Goal: Task Accomplishment & Management: Complete application form

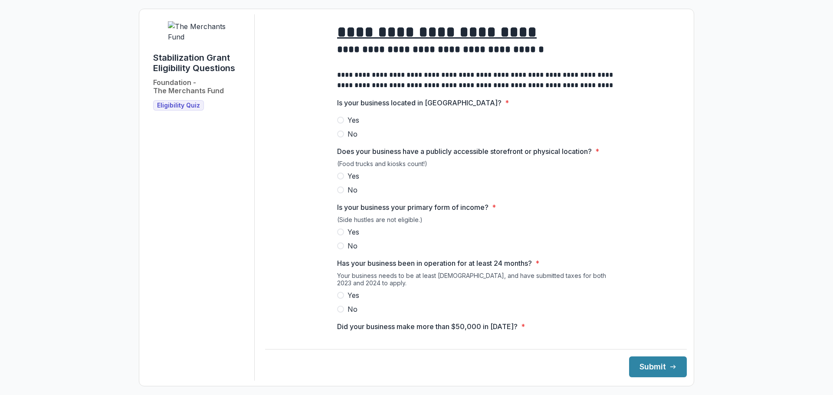
click at [355, 125] on span "Yes" at bounding box center [354, 120] width 12 height 10
click at [355, 181] on span "Yes" at bounding box center [354, 176] width 12 height 10
click at [350, 237] on span "Yes" at bounding box center [354, 232] width 12 height 10
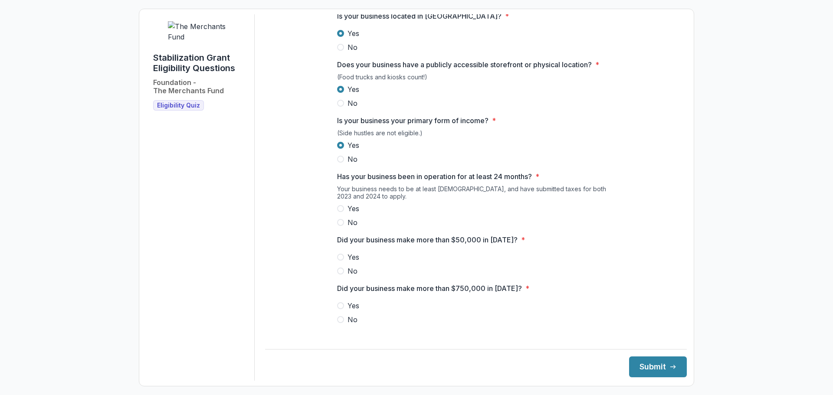
click at [350, 214] on span "Yes" at bounding box center [354, 209] width 12 height 10
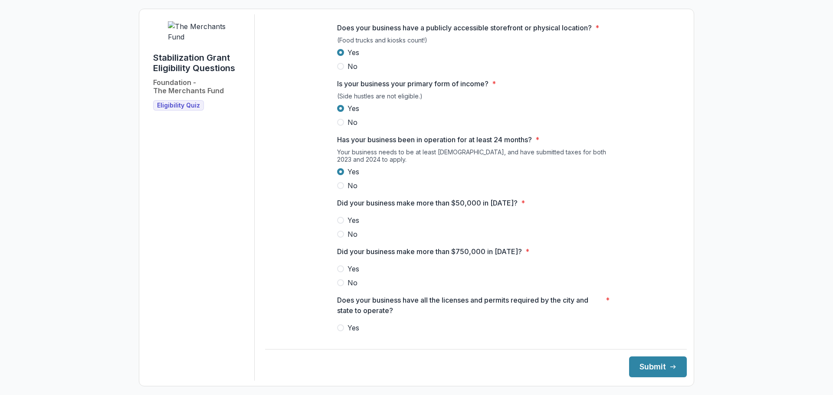
scroll to position [174, 0]
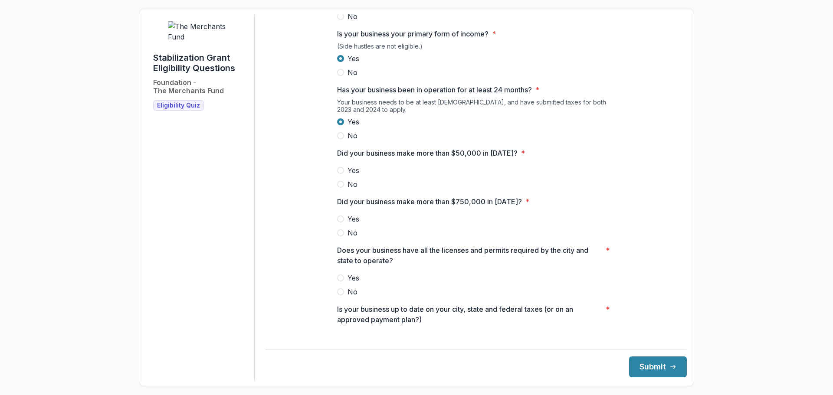
click at [352, 175] on span "Yes" at bounding box center [354, 170] width 12 height 10
click at [350, 238] on span "No" at bounding box center [353, 233] width 10 height 10
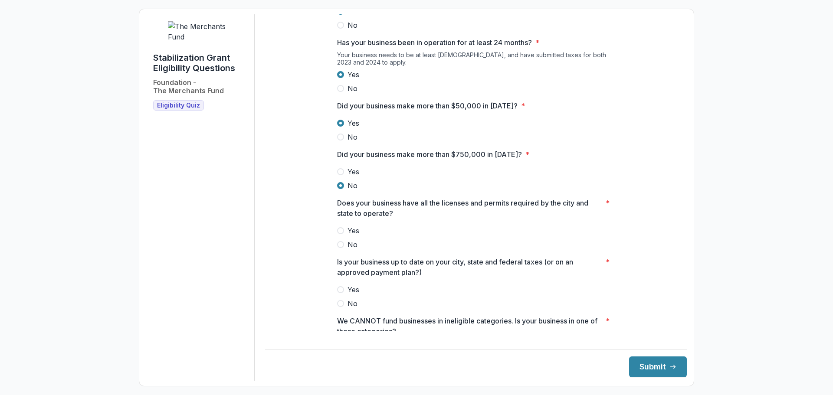
scroll to position [304, 0]
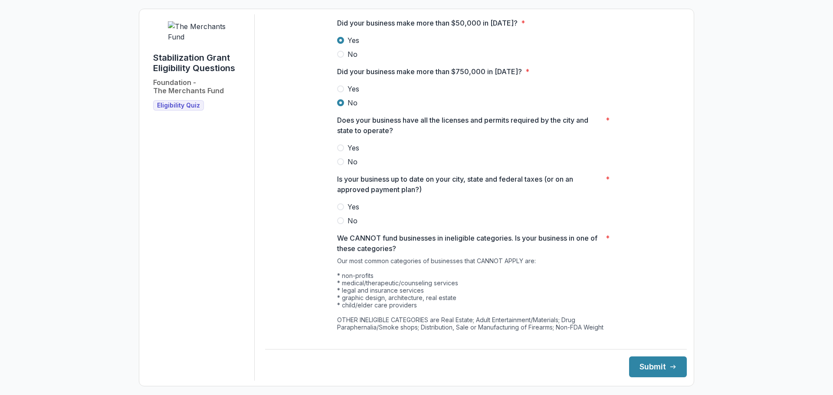
click at [348, 153] on span "Yes" at bounding box center [354, 148] width 12 height 10
click at [348, 212] on span "Yes" at bounding box center [354, 207] width 12 height 10
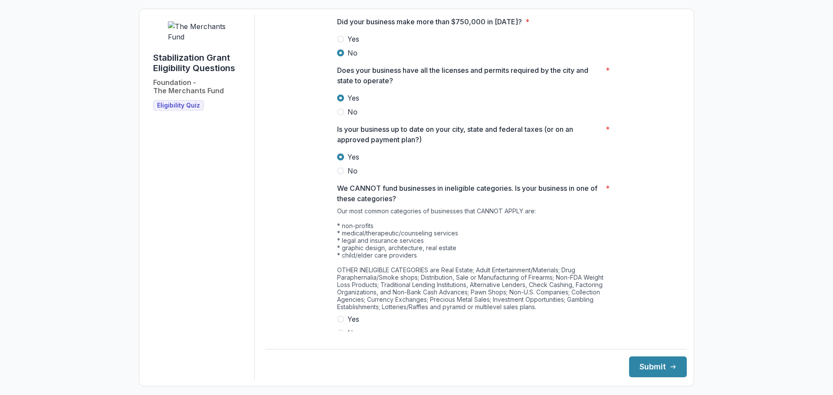
scroll to position [375, 0]
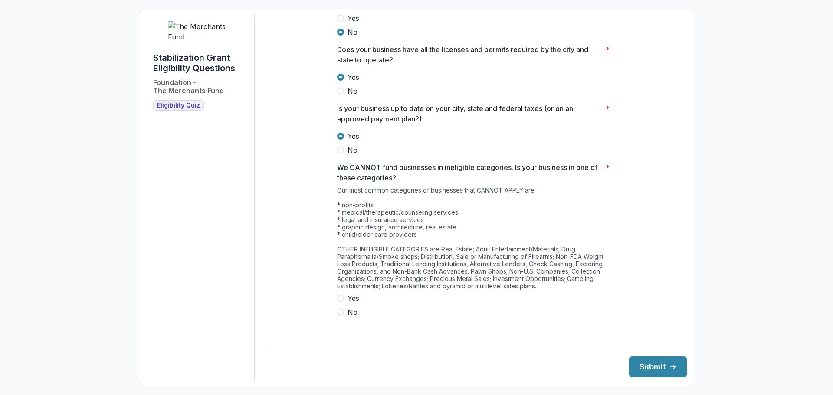
click at [353, 316] on span "No" at bounding box center [353, 312] width 10 height 10
click at [655, 372] on button "Submit" at bounding box center [658, 367] width 58 height 21
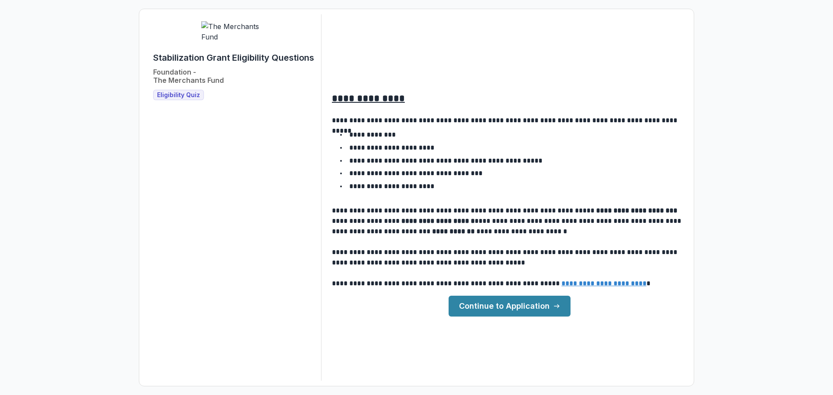
click at [510, 321] on div "**********" at bounding box center [416, 197] width 541 height 367
click at [516, 306] on link "Continue to Application" at bounding box center [510, 306] width 122 height 21
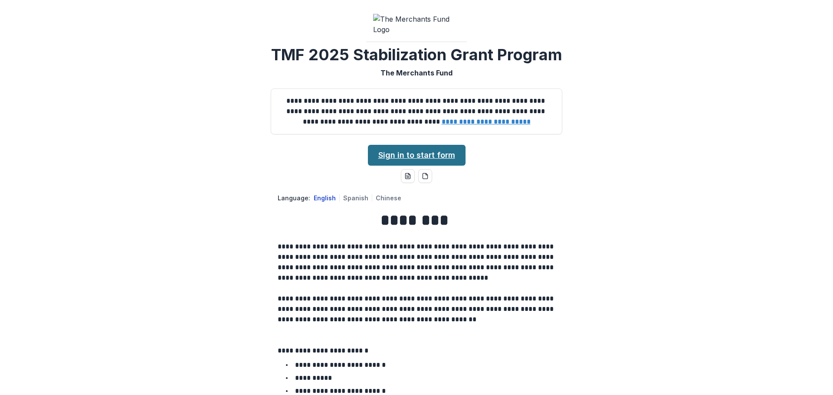
click at [448, 166] on link "Sign in to start form" at bounding box center [417, 155] width 98 height 21
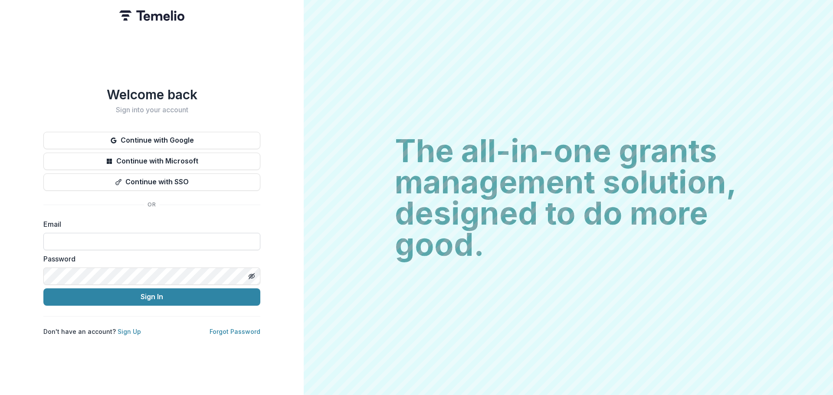
click at [206, 234] on input at bounding box center [151, 241] width 217 height 17
paste input "**********"
type input "**********"
click at [43, 289] on button "Sign In" at bounding box center [151, 297] width 217 height 17
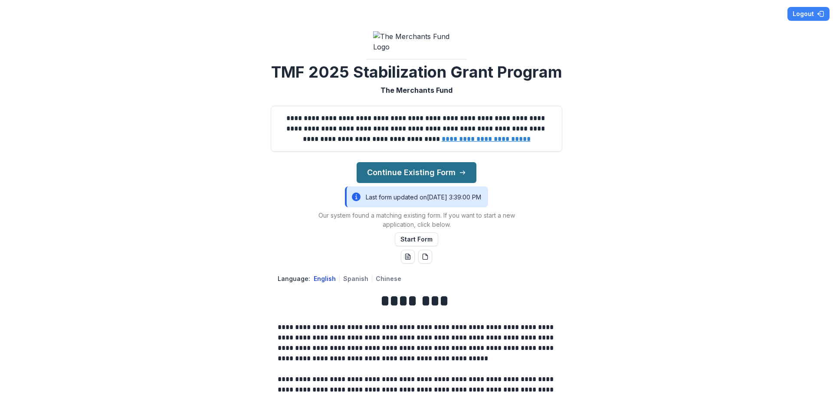
click at [407, 183] on button "Continue Existing Form" at bounding box center [417, 172] width 120 height 21
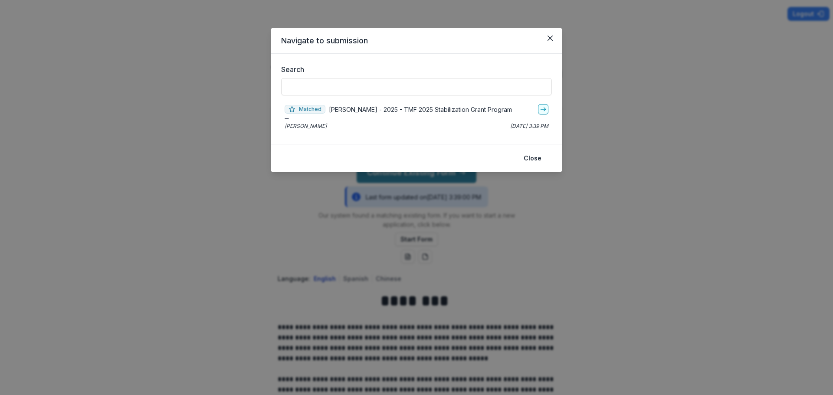
click at [425, 117] on div "Matched [PERSON_NAME] - 2025 - TMF 2025 Stabilization Grant Program [PERSON_NAM…" at bounding box center [416, 117] width 271 height 33
click at [543, 111] on icon "go-to" at bounding box center [543, 109] width 7 height 7
